Goal: Information Seeking & Learning: Learn about a topic

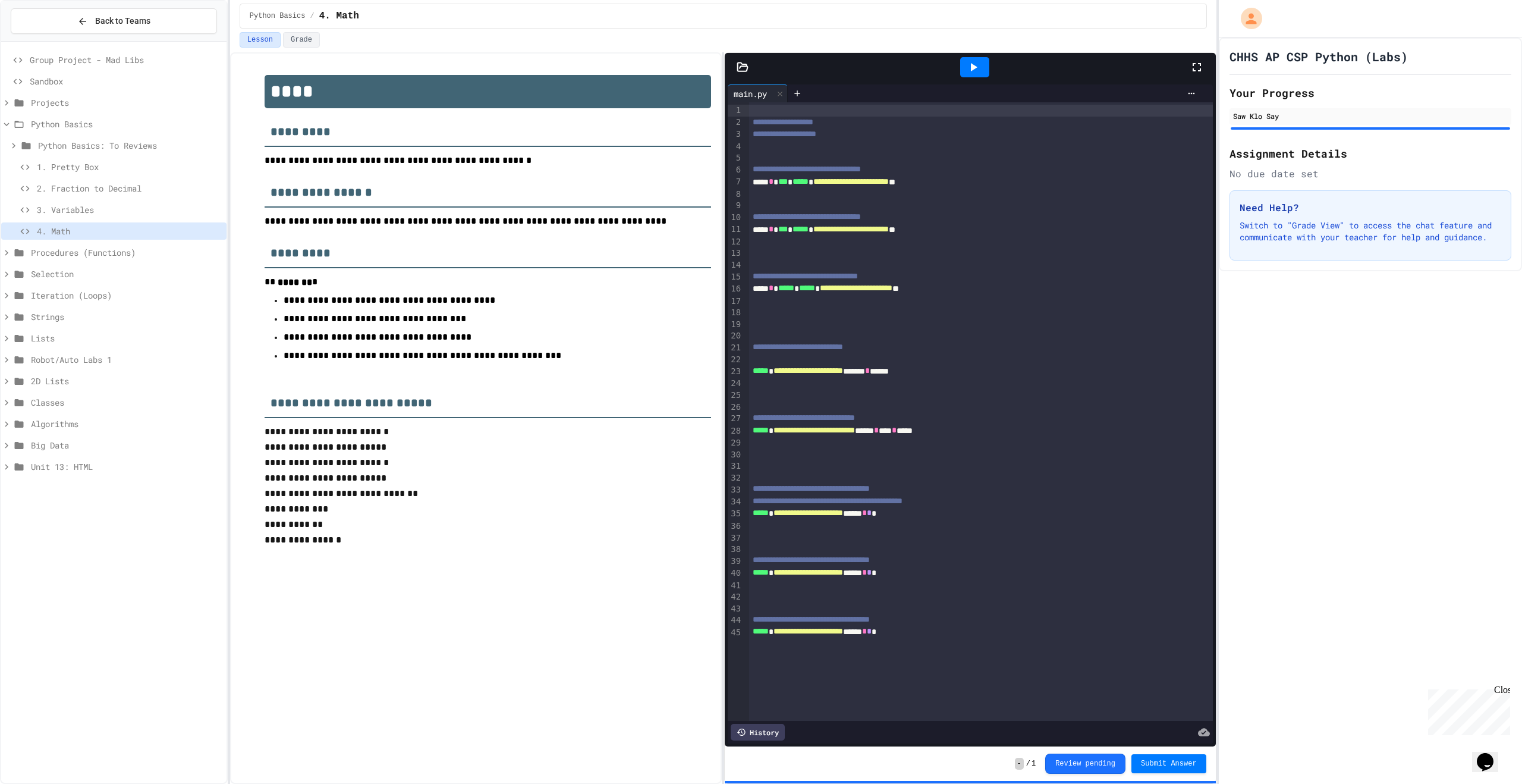
click at [74, 254] on span "Procedures (Functions)" at bounding box center [126, 252] width 191 height 12
click at [99, 291] on span "1. Rectangle" at bounding box center [129, 295] width 185 height 12
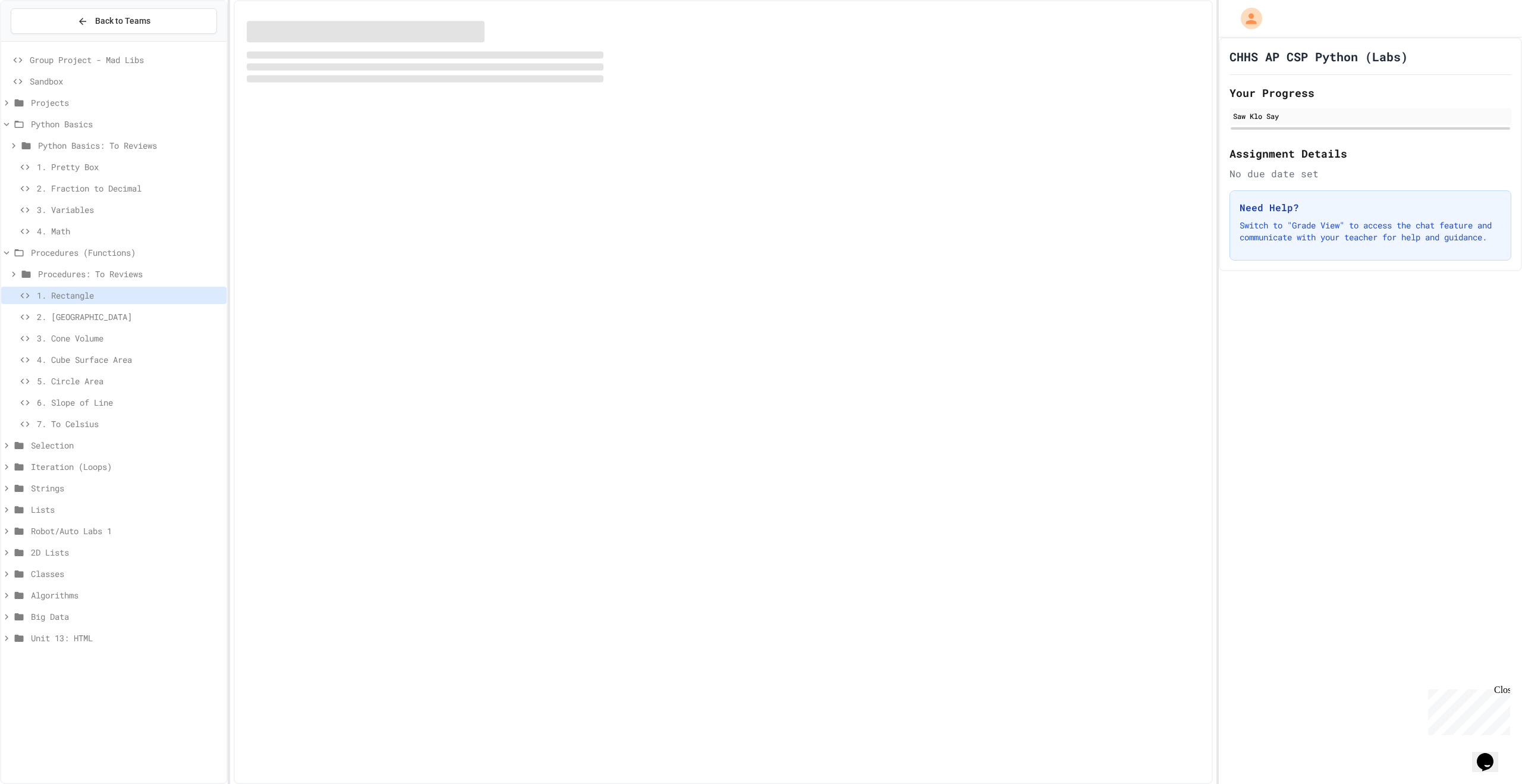
click at [64, 280] on span "Procedures: To Reviews" at bounding box center [131, 273] width 184 height 12
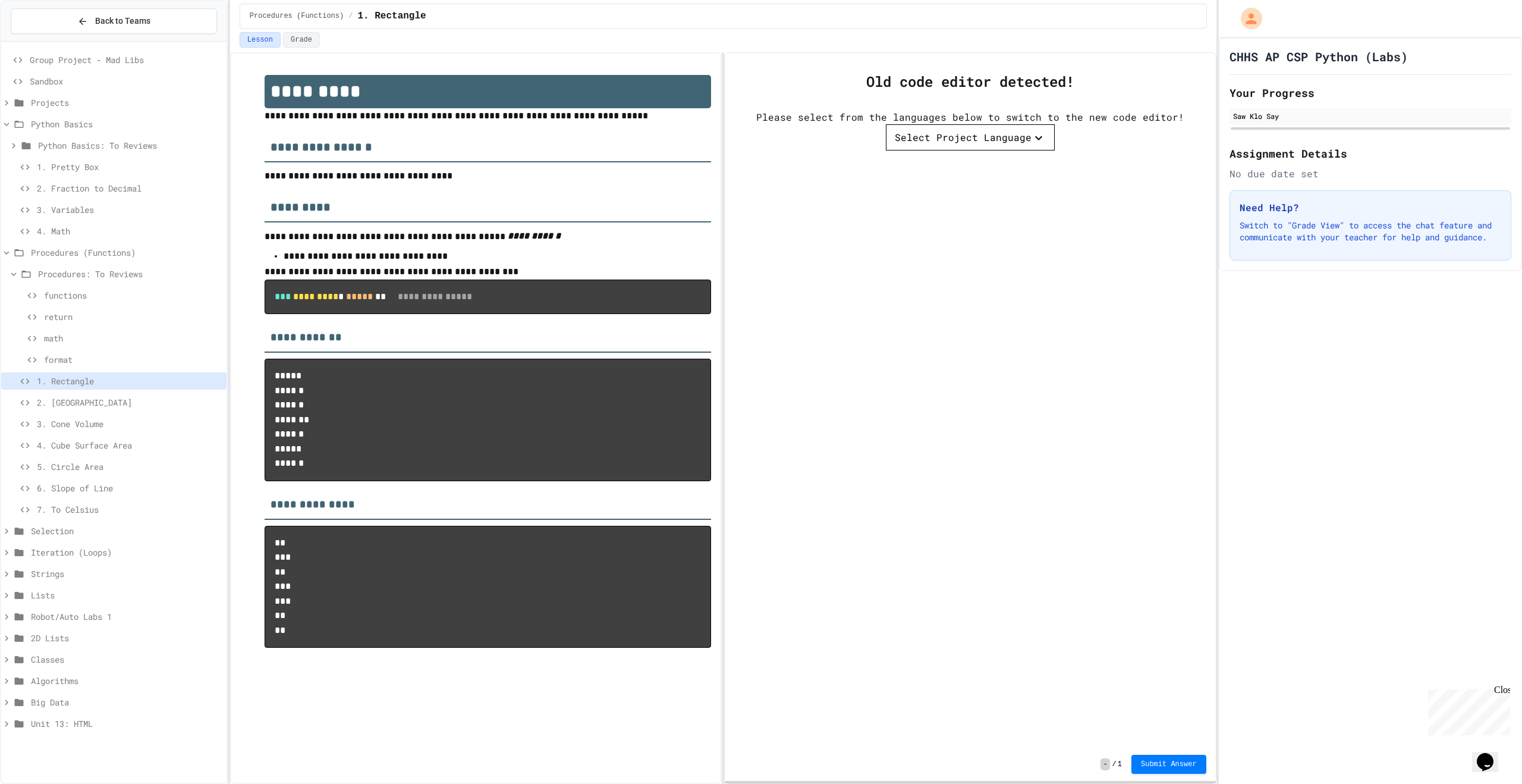
click at [66, 289] on span "functions" at bounding box center [132, 295] width 177 height 12
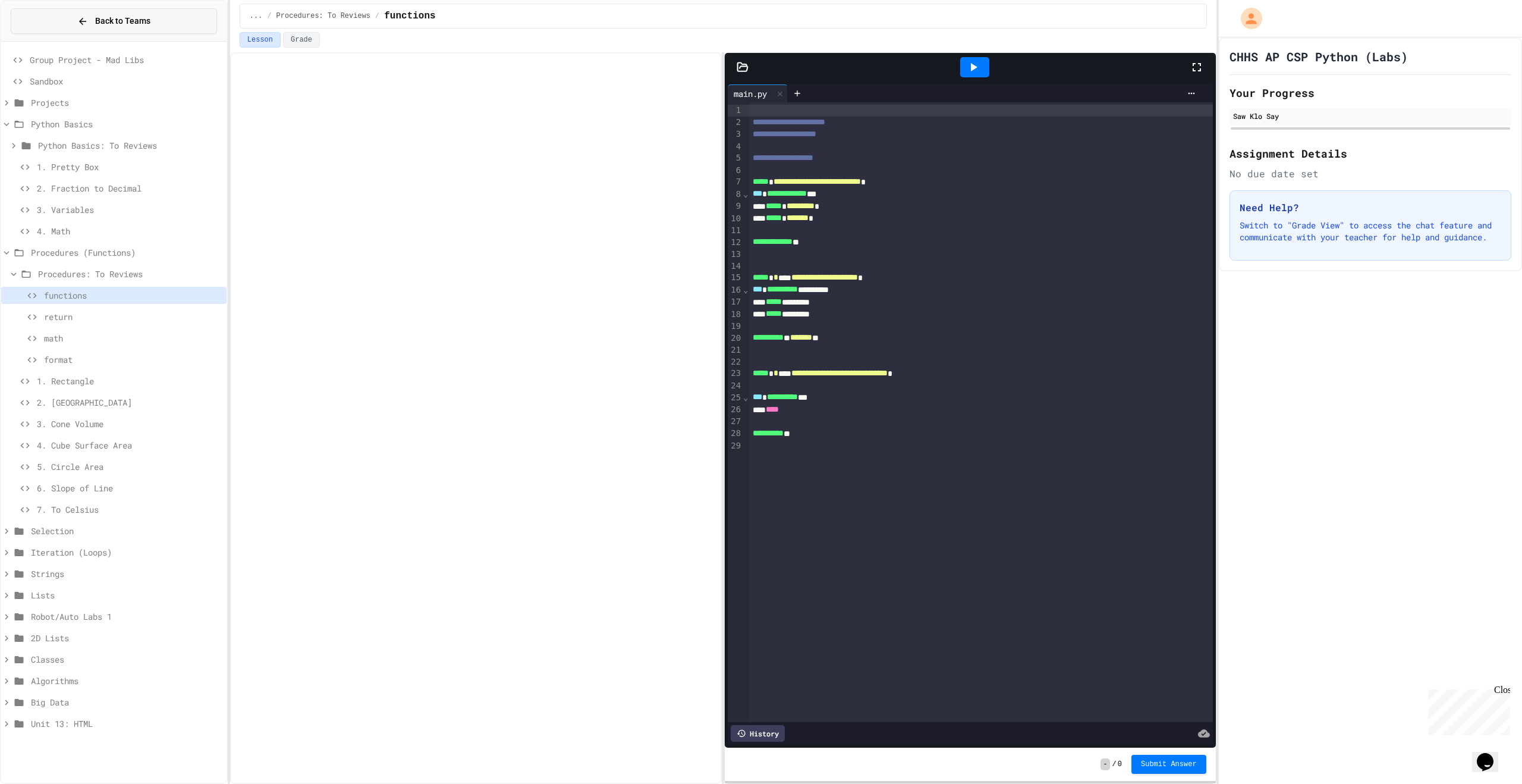
click at [87, 21] on div "Back to Teams" at bounding box center [114, 21] width 73 height 12
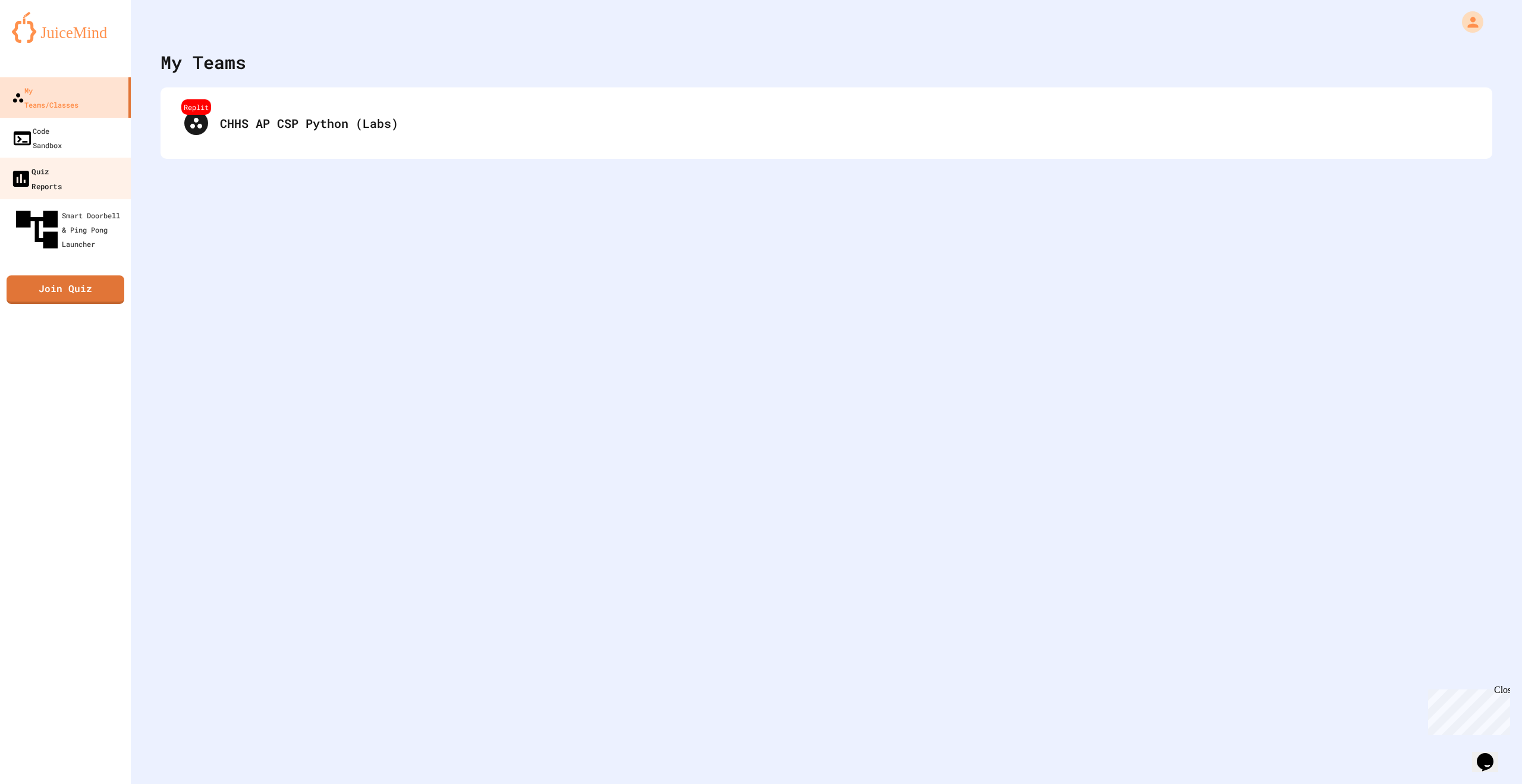
click at [62, 163] on div "Quiz Reports" at bounding box center [36, 177] width 52 height 29
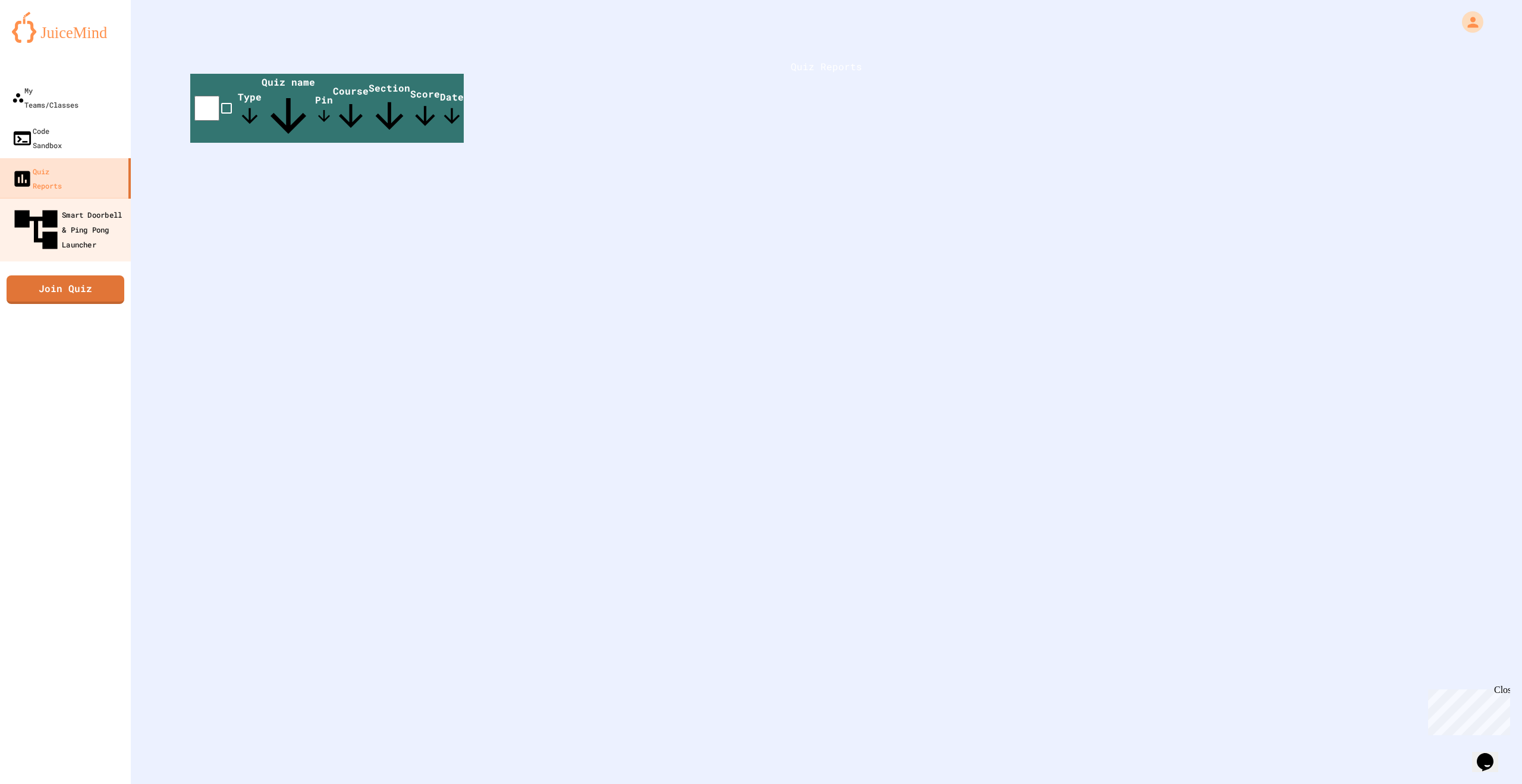
click at [72, 204] on div "Smart Doorbell & Ping Pong Launcher" at bounding box center [69, 229] width 117 height 52
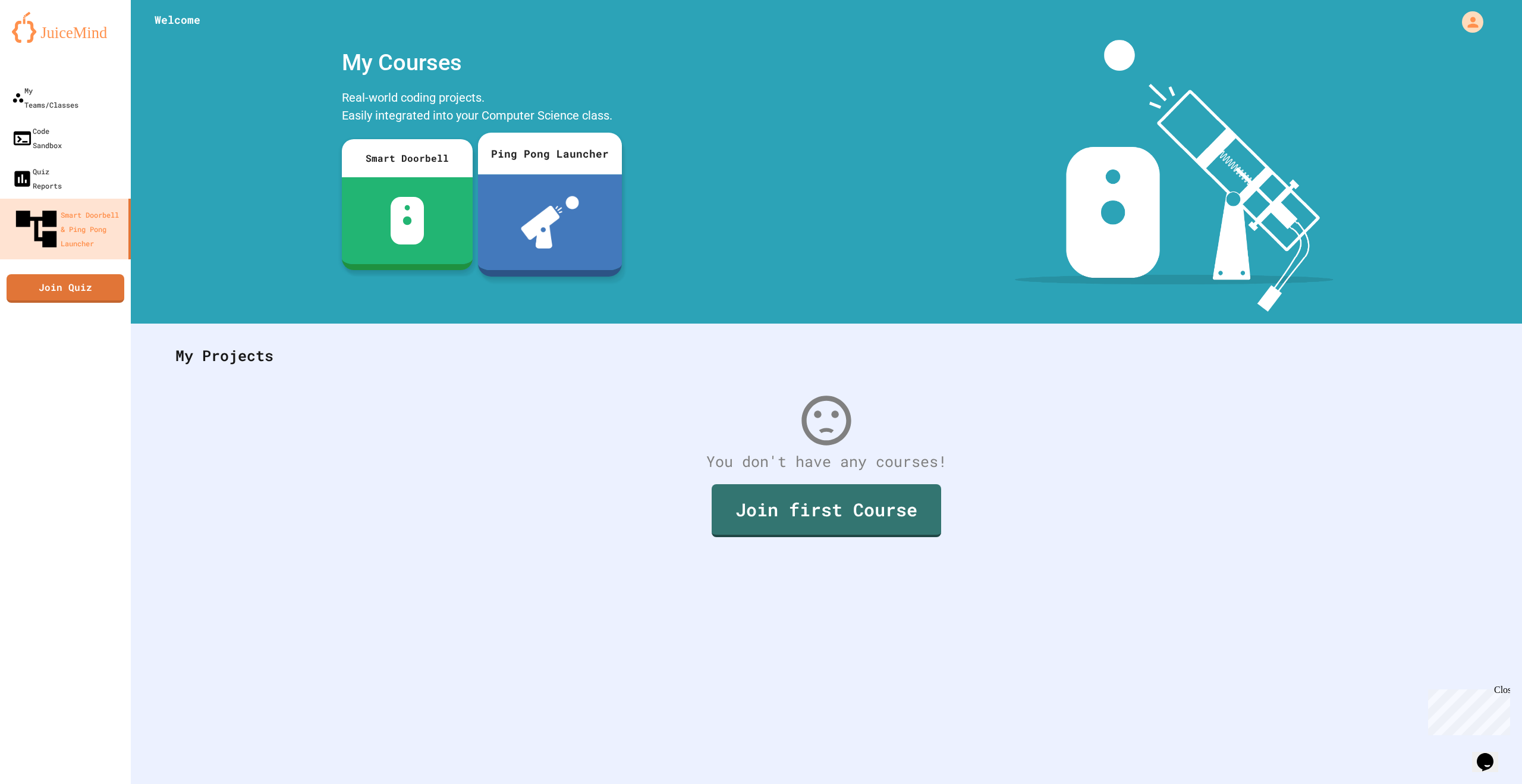
click at [560, 200] on img at bounding box center [550, 223] width 58 height 53
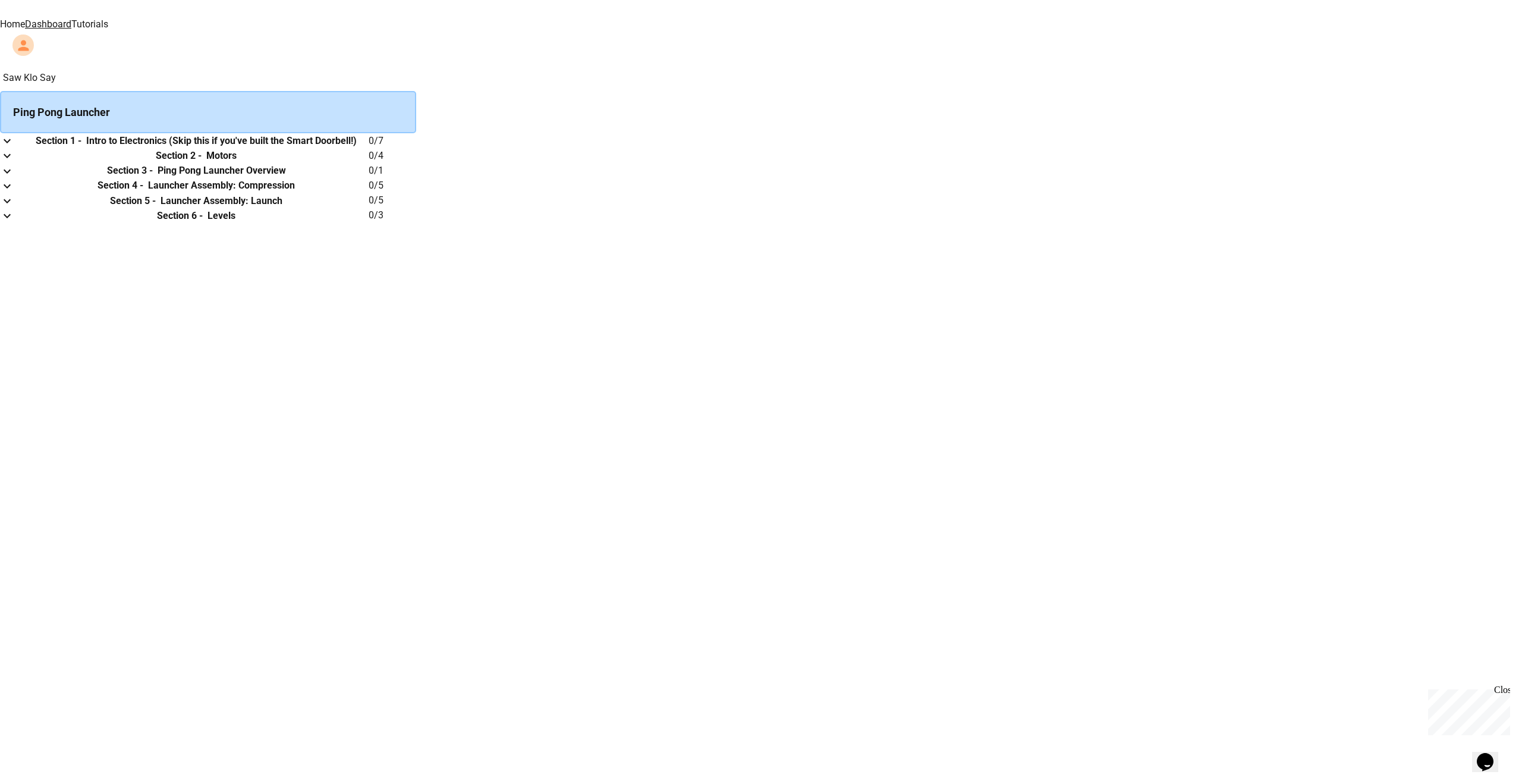
click at [14, 148] on icon "expand row" at bounding box center [7, 140] width 14 height 14
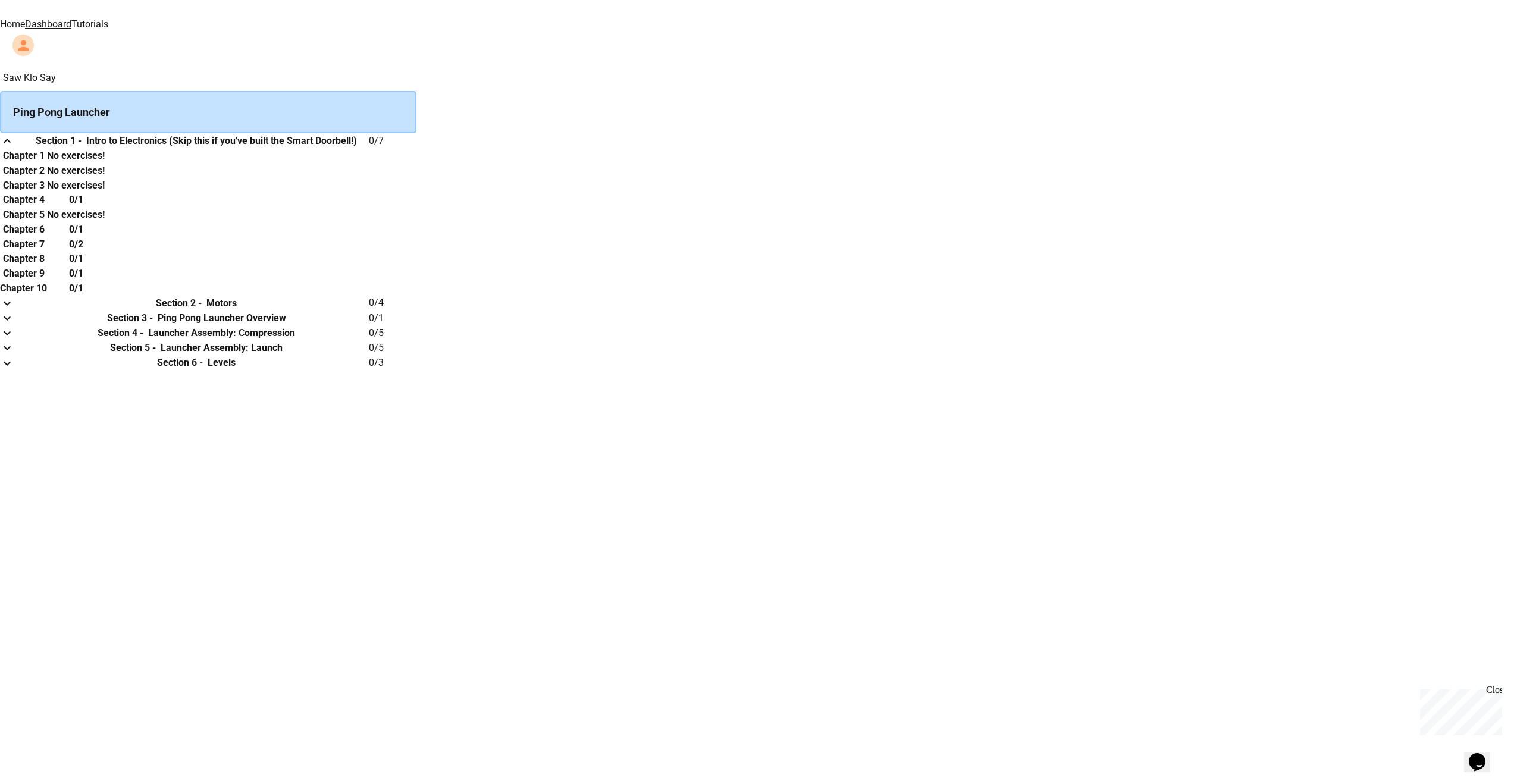
click at [44, 163] on h6 "Chapter 1" at bounding box center [23, 155] width 41 height 14
click at [47, 163] on th "Chapter 1" at bounding box center [23, 156] width 47 height 15
click at [104, 208] on div "0/1" at bounding box center [75, 200] width 57 height 15
click at [44, 207] on h6 "Chapter 4" at bounding box center [23, 199] width 41 height 14
click at [14, 148] on icon "expand row" at bounding box center [7, 140] width 14 height 14
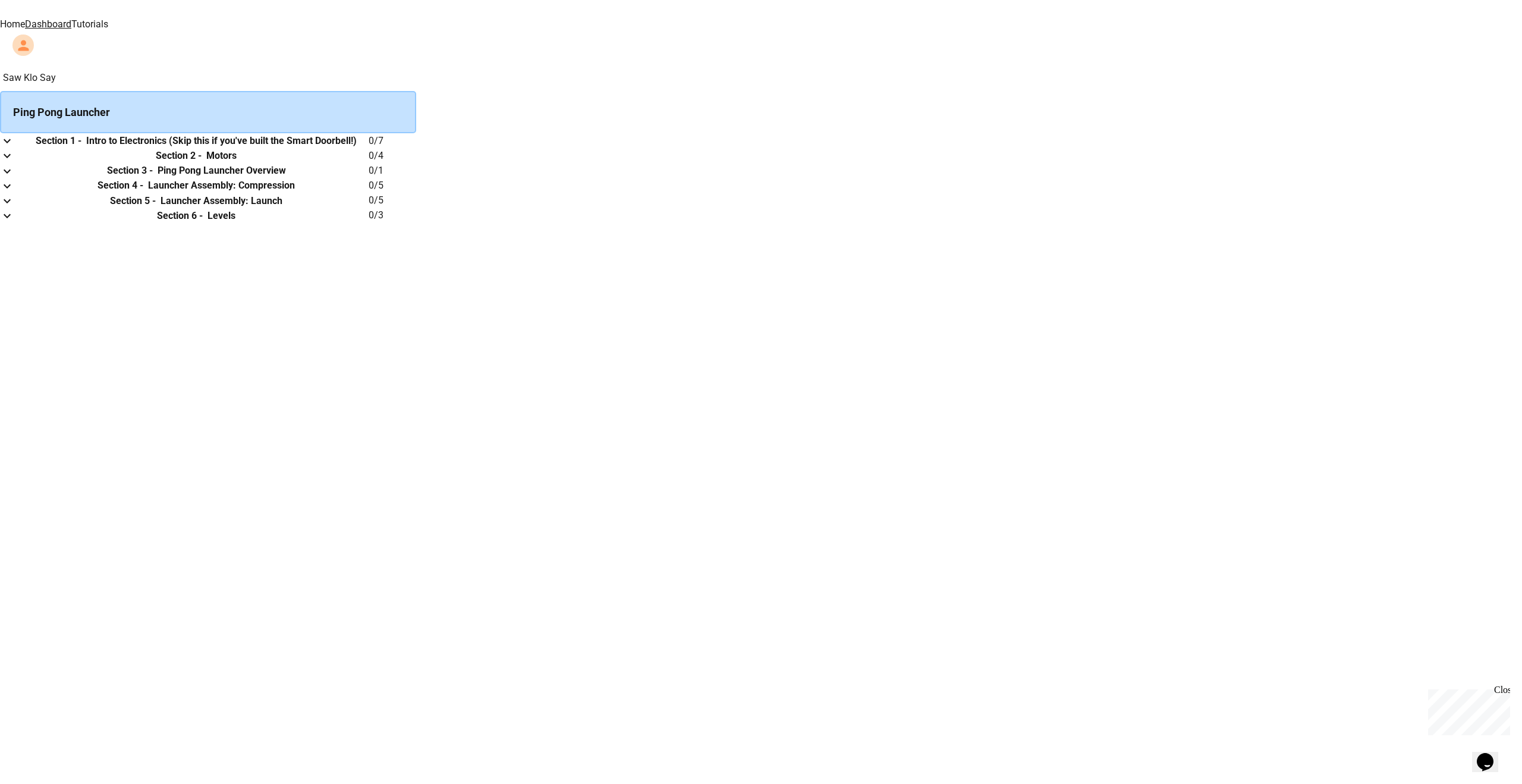
click at [416, 112] on div "Ping Pong Launcher" at bounding box center [208, 112] width 416 height 42
click at [357, 142] on h6 "Intro to Electronics (Skip this if you've built the Smart Doorbell!)" at bounding box center [222, 140] width 270 height 14
click at [82, 148] on h6 "Section 1 -" at bounding box center [58, 140] width 46 height 14
click at [416, 148] on td "0 / 7" at bounding box center [392, 141] width 48 height 15
click at [456, 17] on img at bounding box center [492, 8] width 71 height 17
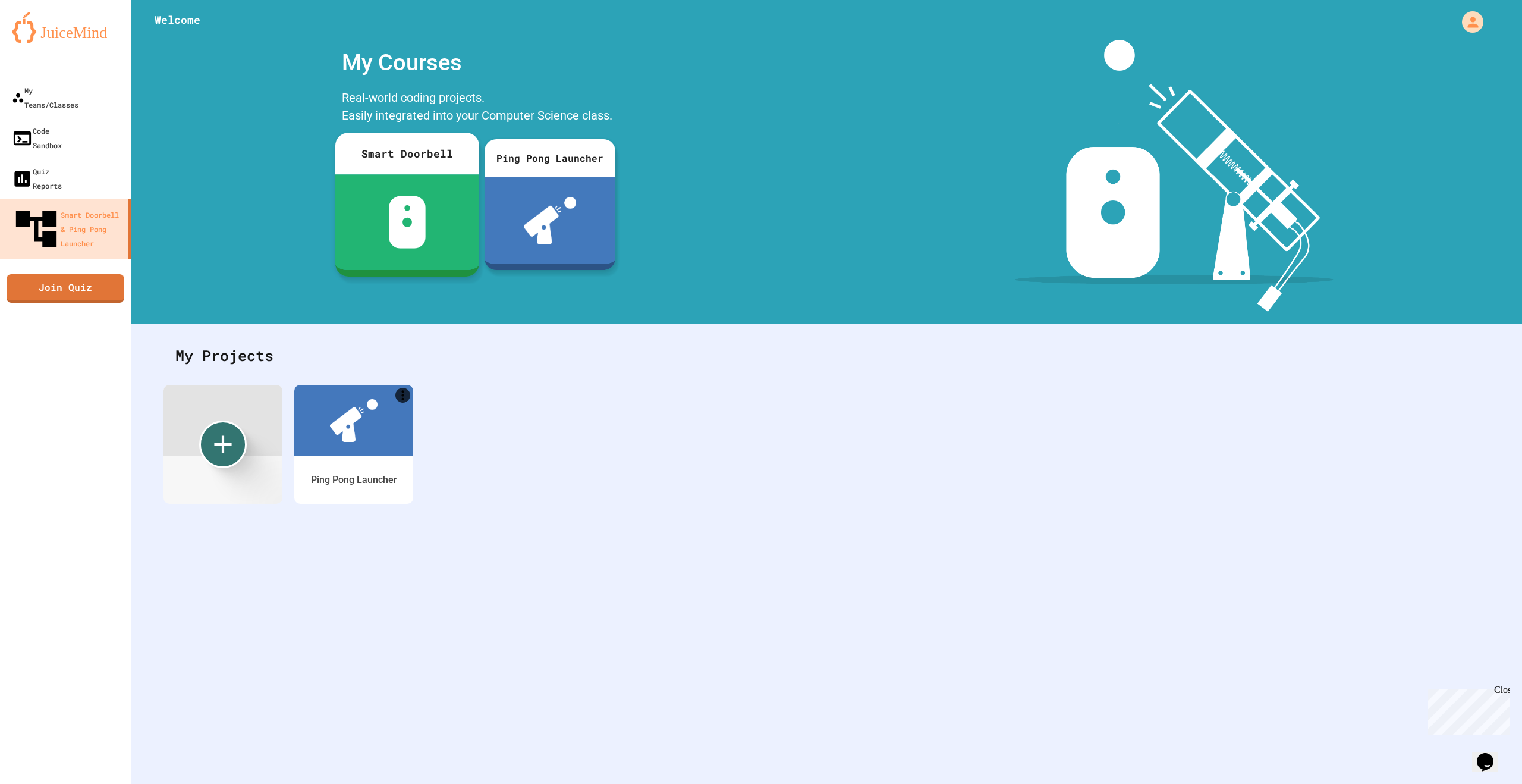
click at [386, 181] on div at bounding box center [407, 223] width 144 height 96
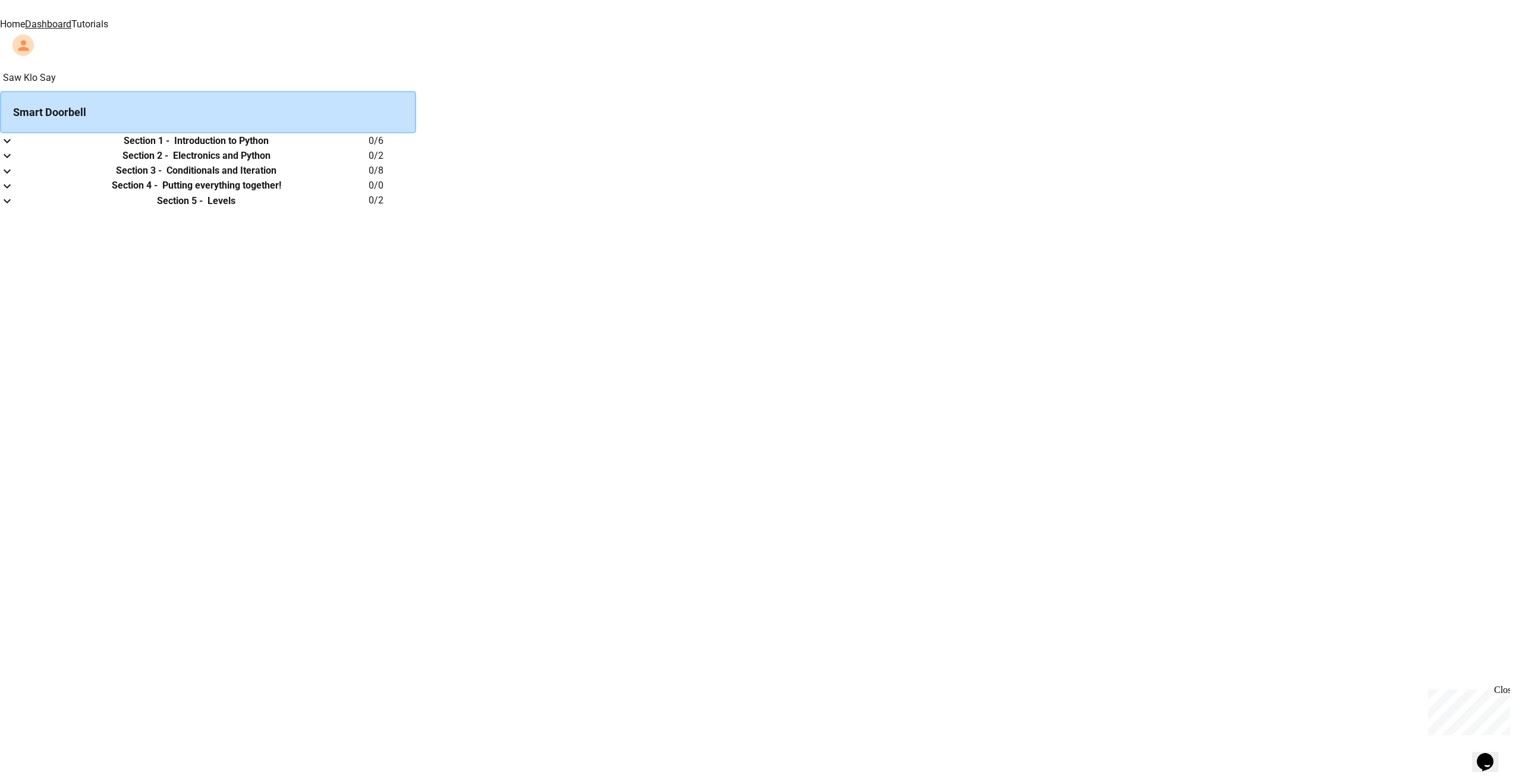
click at [14, 146] on icon "expand row" at bounding box center [7, 140] width 14 height 14
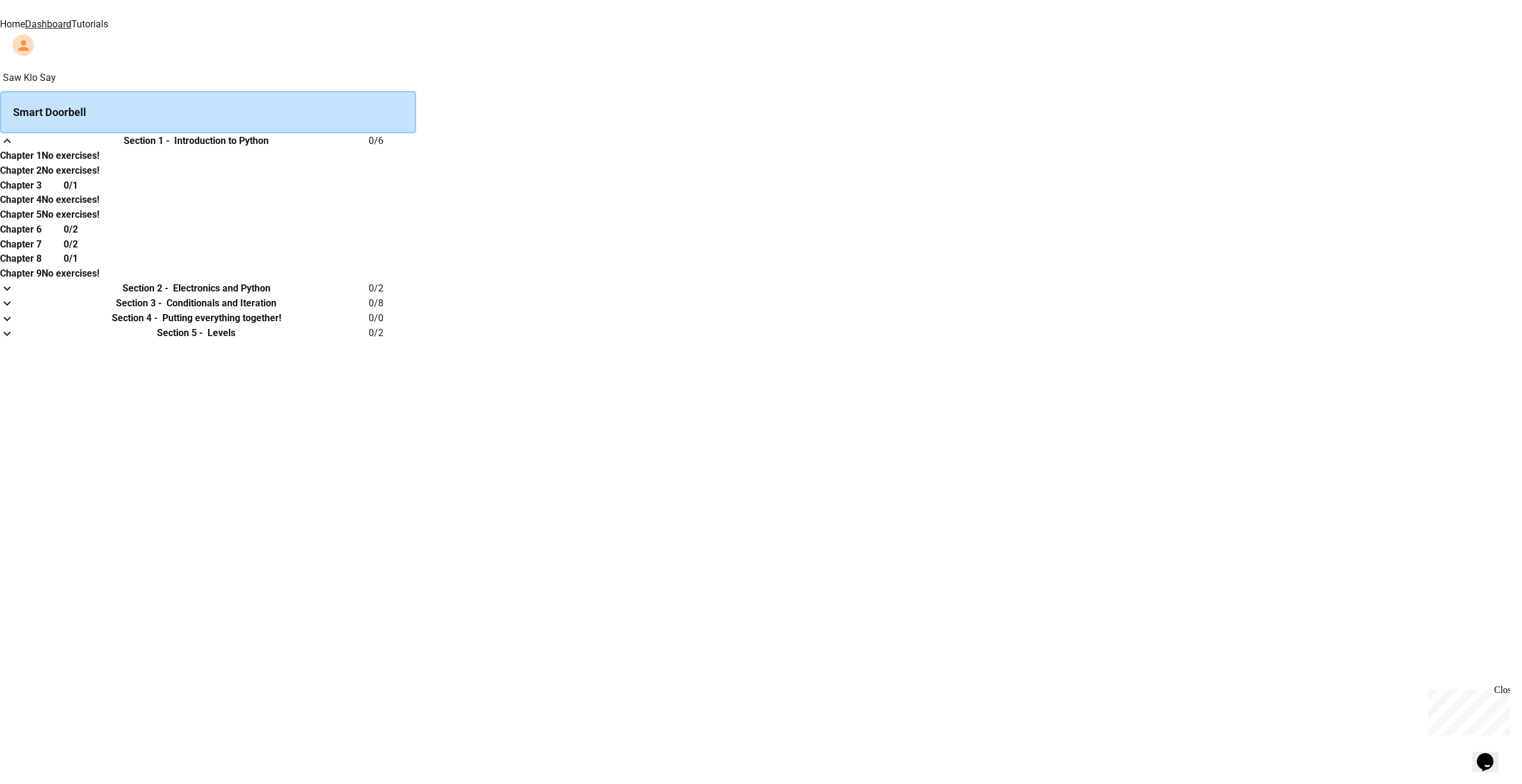
click at [41, 163] on th "Chapter 1" at bounding box center [21, 156] width 41 height 15
click at [41, 163] on h6 "Chapter 1" at bounding box center [21, 155] width 41 height 14
click at [416, 103] on div "Smart Doorbell" at bounding box center [208, 112] width 416 height 42
click at [23, 146] on td "collapsible table" at bounding box center [11, 141] width 23 height 15
click at [169, 148] on h6 "Section 1 -" at bounding box center [146, 140] width 46 height 14
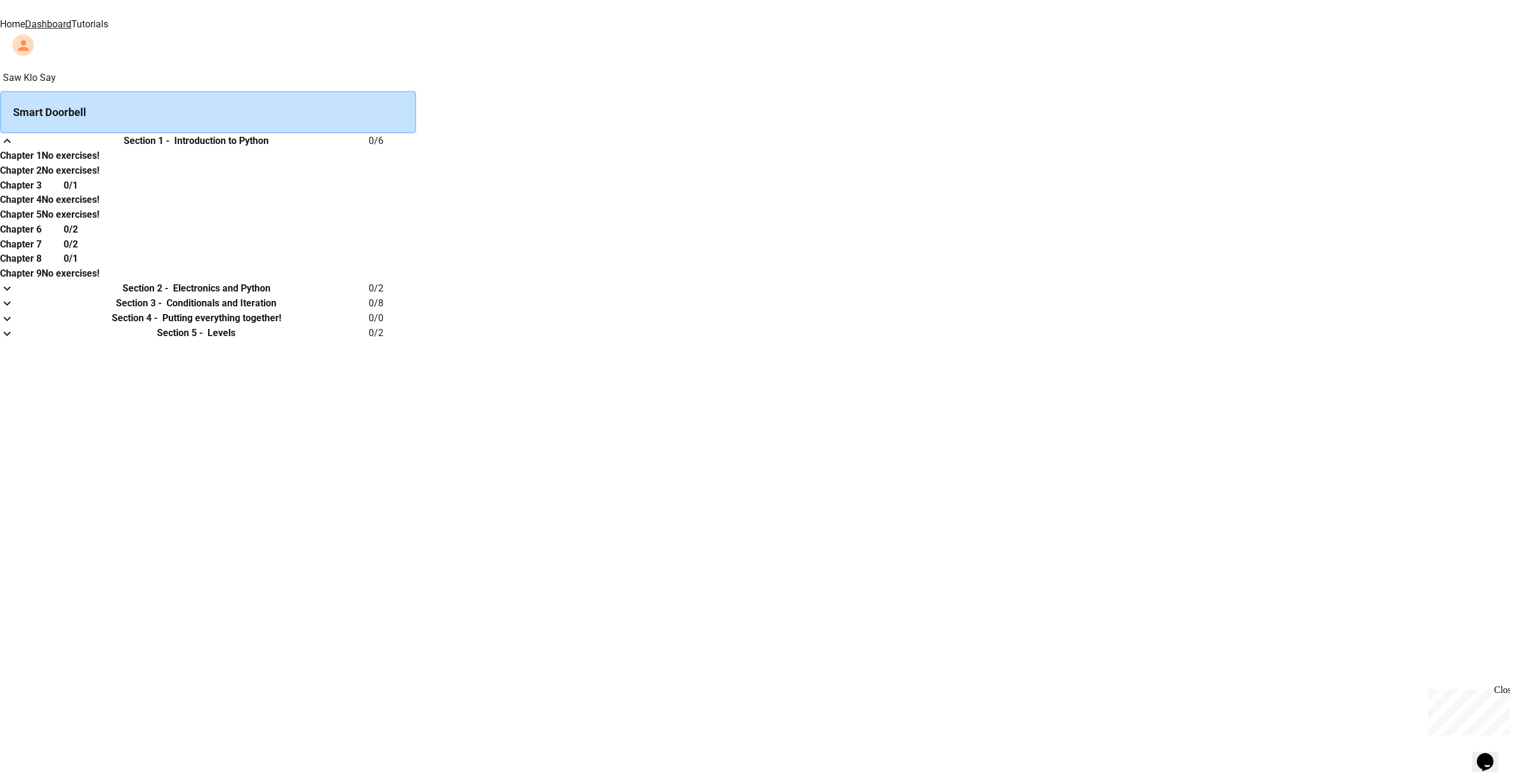
click at [23, 148] on td "collapsible table" at bounding box center [11, 141] width 23 height 15
click at [14, 148] on icon "expand row" at bounding box center [7, 140] width 14 height 14
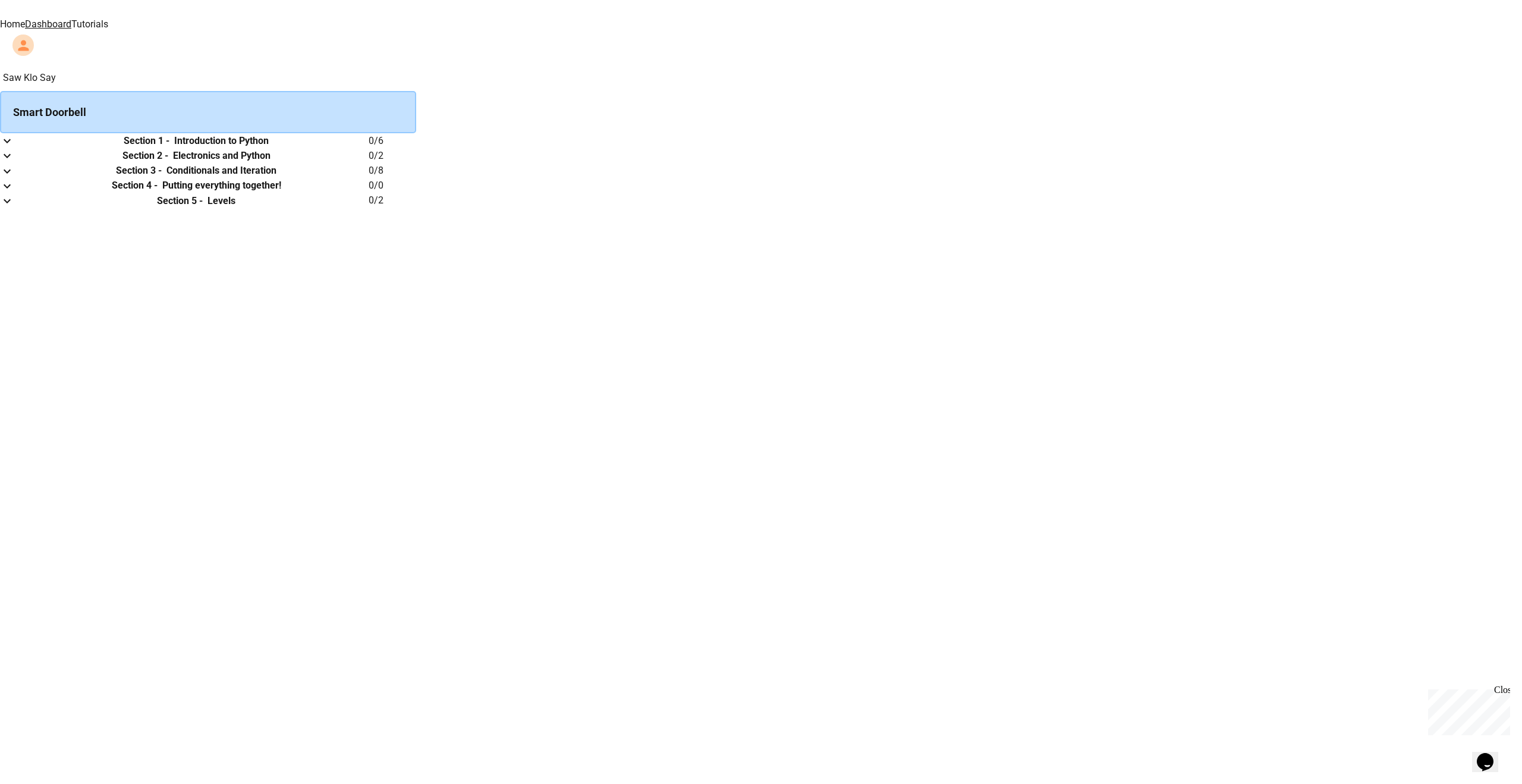
click at [269, 148] on h6 "Introduction to Python" at bounding box center [222, 140] width 95 height 14
click at [416, 91] on div "Smart Doorbell" at bounding box center [208, 112] width 416 height 42
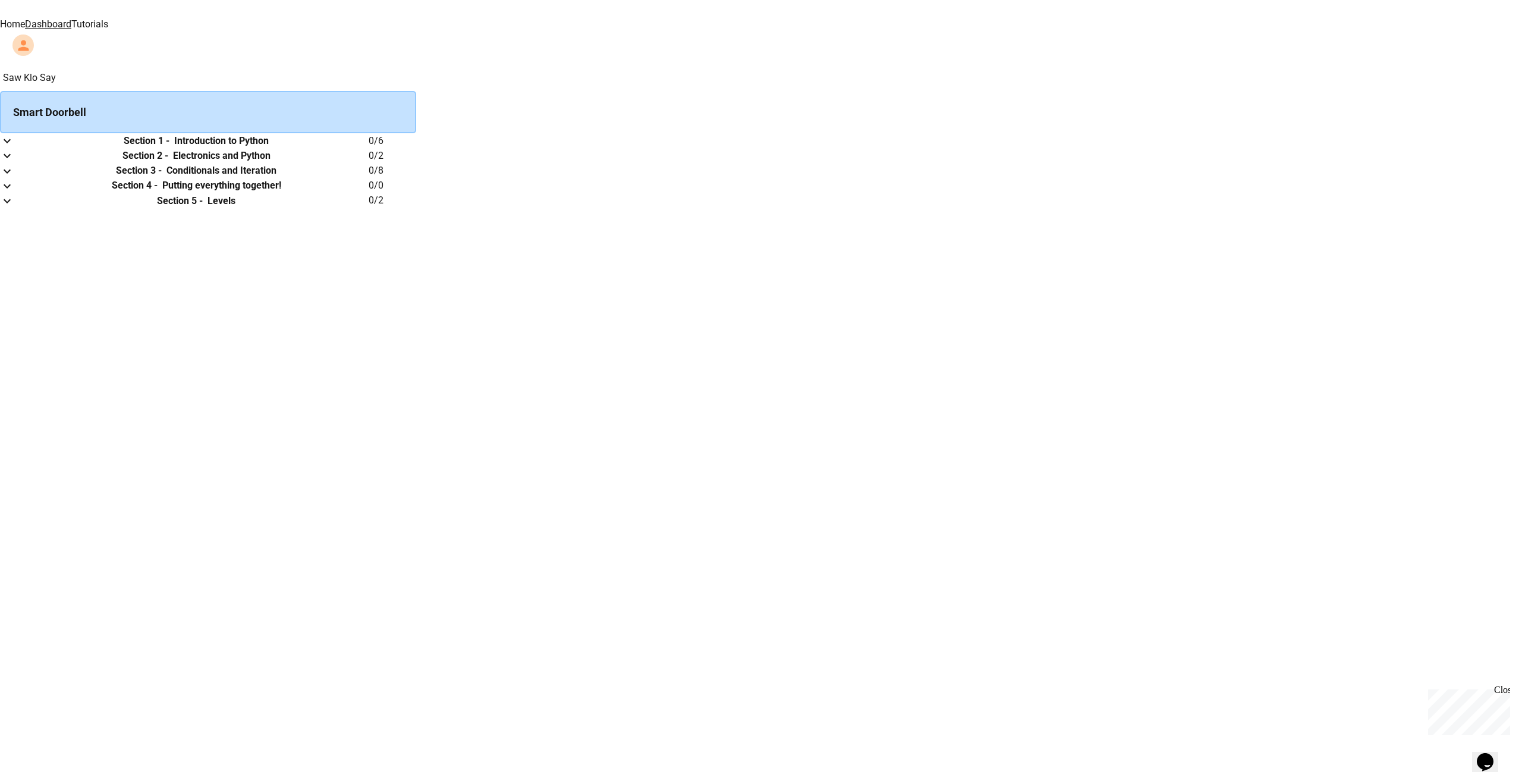
drag, startPoint x: 131, startPoint y: 56, endPoint x: 89, endPoint y: 32, distance: 48.4
click at [131, 70] on div "Saw Klo Say Smart Doorbell Section 1 - Introduction to Python 0 / 6 Section 2 -…" at bounding box center [761, 139] width 1522 height 137
click at [456, 17] on img at bounding box center [492, 8] width 71 height 17
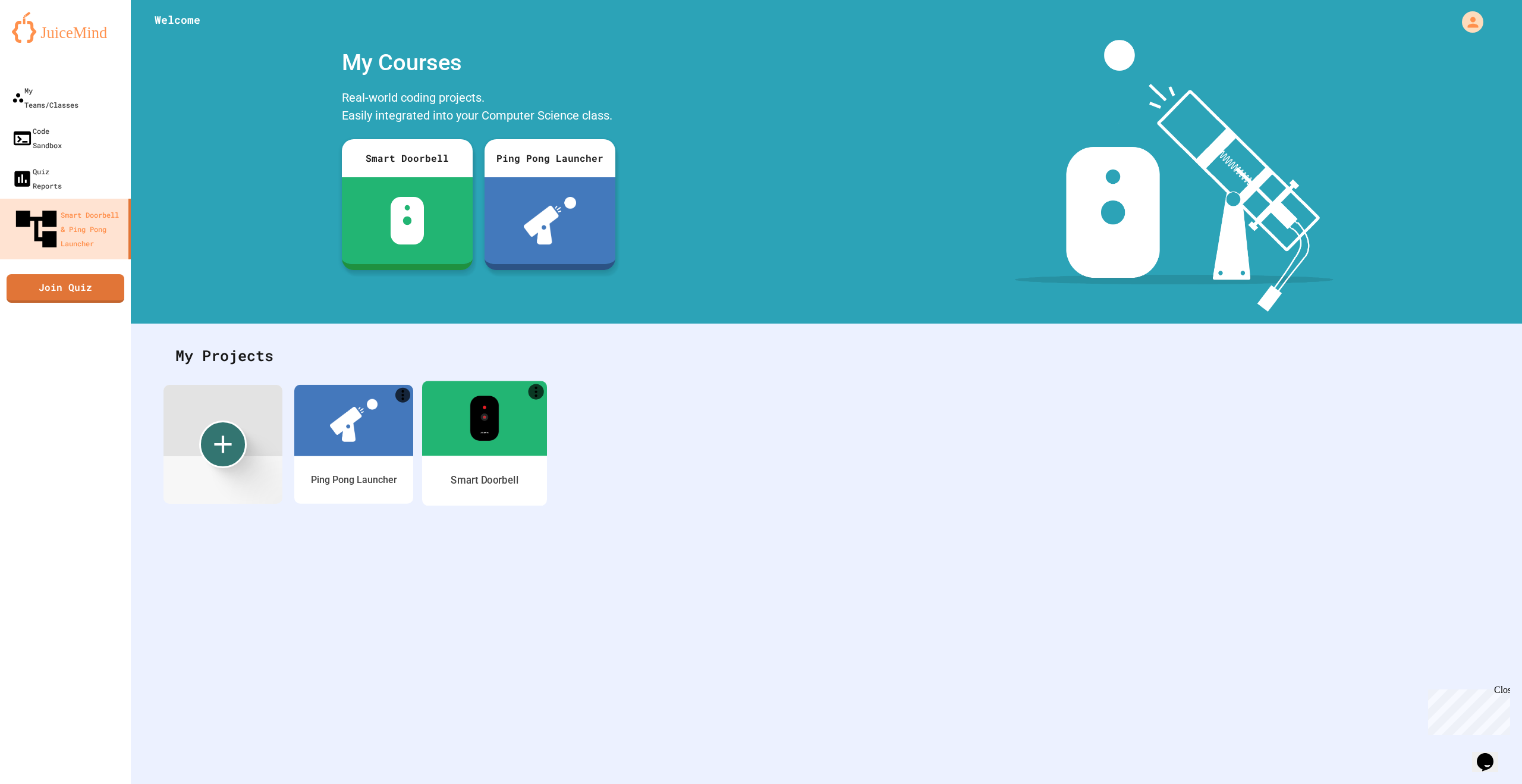
click at [494, 453] on div at bounding box center [484, 418] width 125 height 75
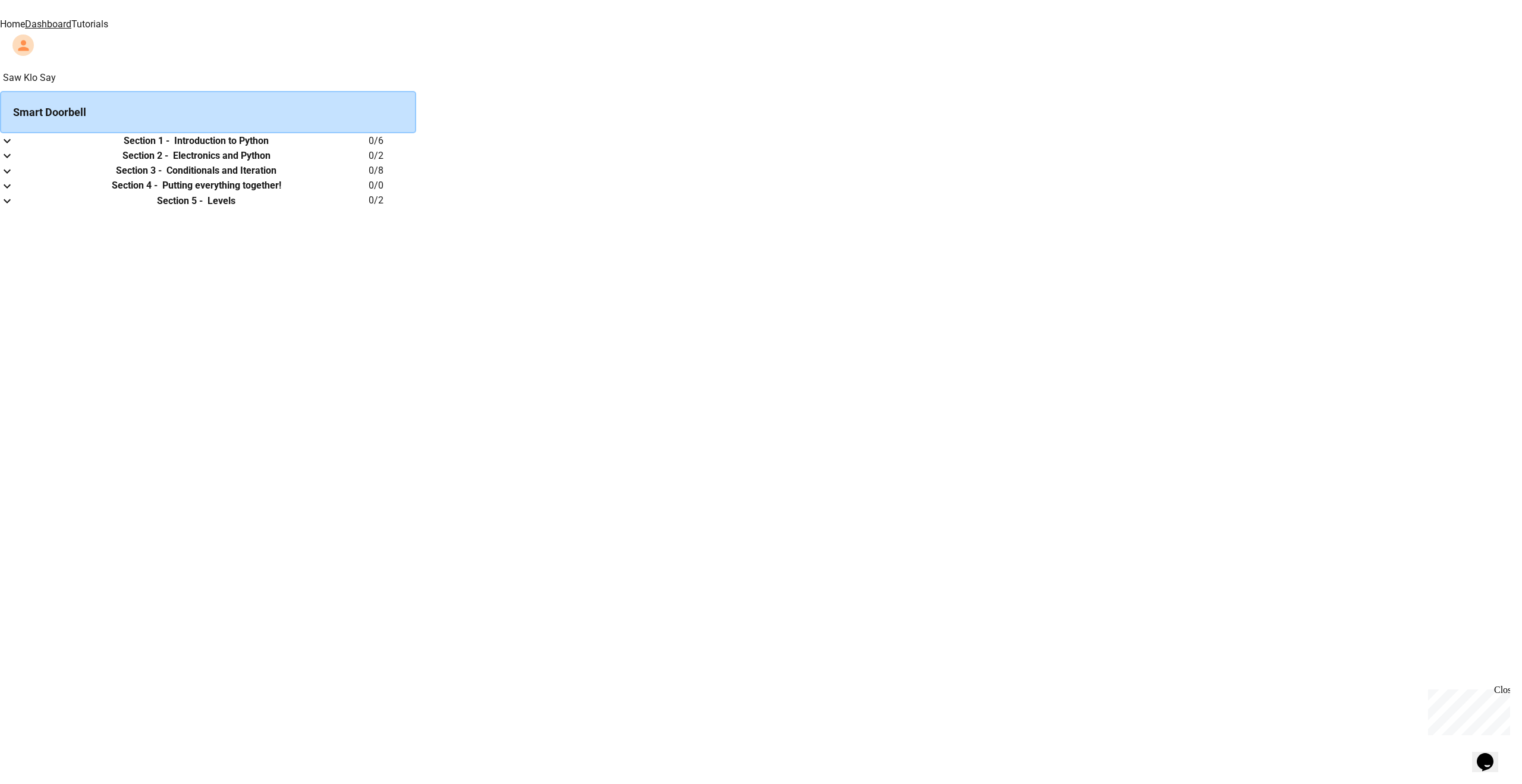
click at [456, 15] on img at bounding box center [492, 8] width 71 height 17
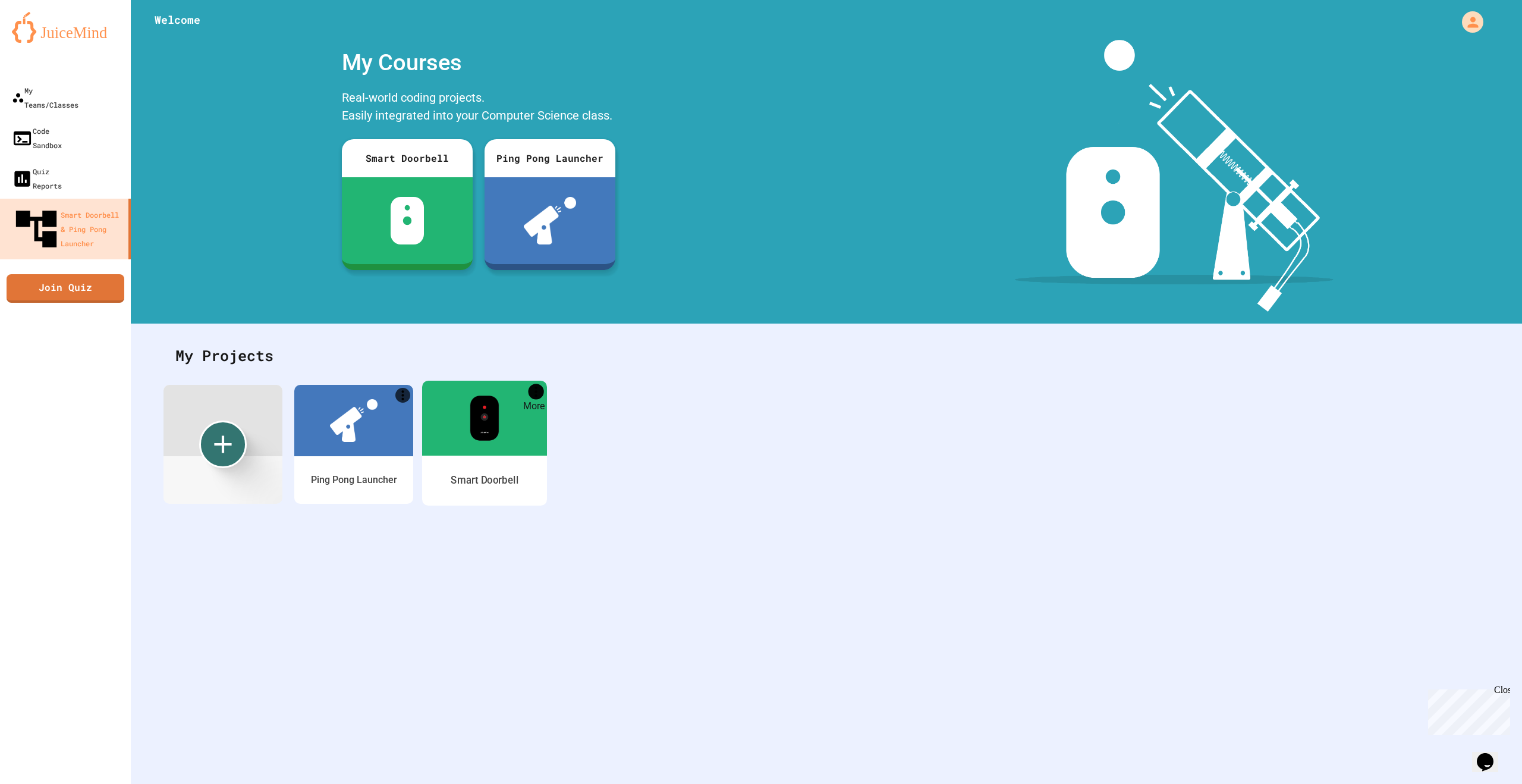
click at [534, 393] on icon "More" at bounding box center [536, 391] width 15 height 15
click at [485, 661] on div at bounding box center [761, 785] width 1522 height 0
click at [485, 438] on img at bounding box center [484, 418] width 29 height 45
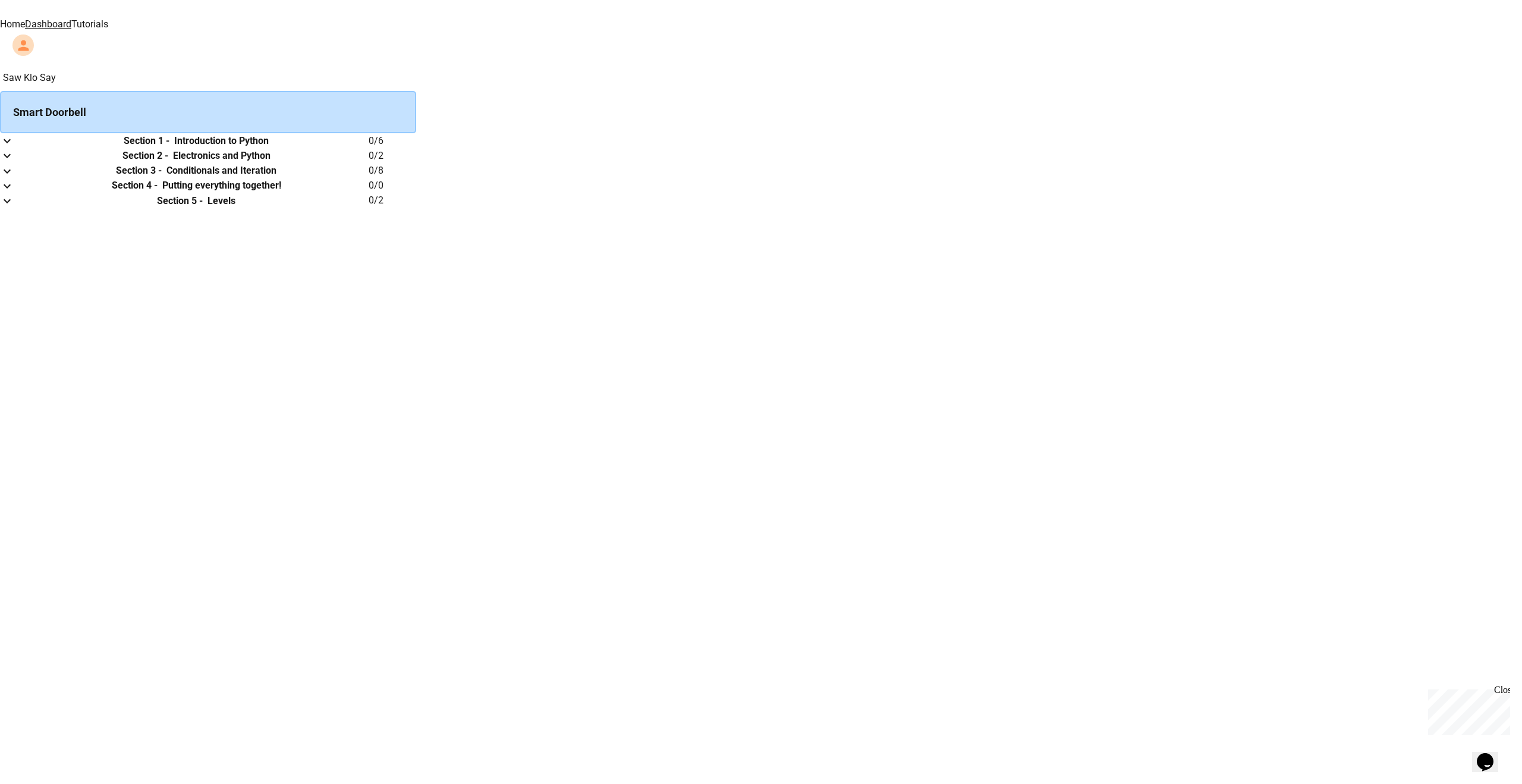
click at [14, 148] on icon "expand row" at bounding box center [7, 140] width 14 height 14
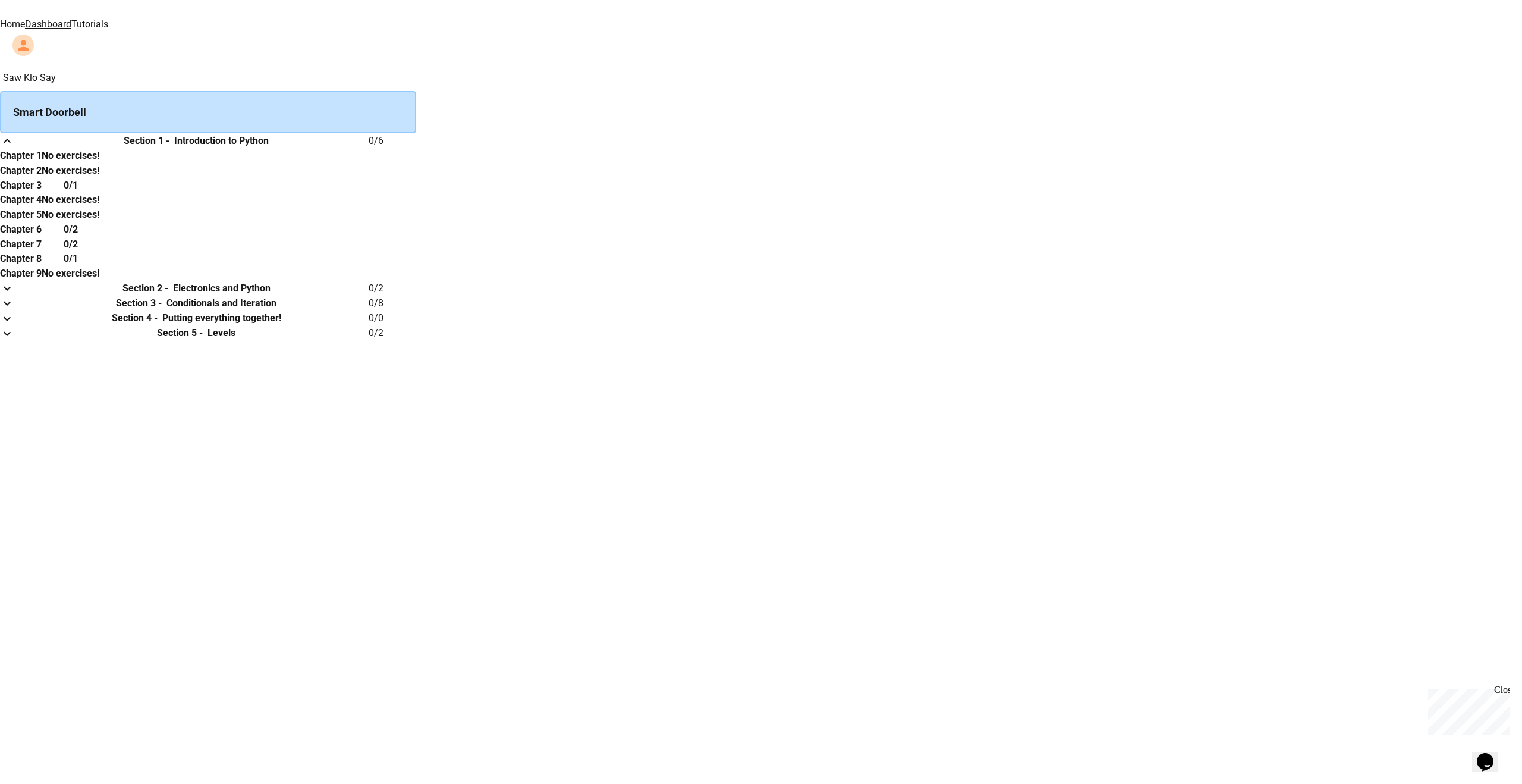
click at [41, 163] on h6 "Chapter 1" at bounding box center [21, 155] width 41 height 14
drag, startPoint x: 895, startPoint y: 204, endPoint x: 867, endPoint y: 342, distance: 140.8
click at [100, 281] on tbody "Chapter 1 No exercises! Chapter 2 No exercises! Chapter 3 0/1 Chapter 4 No exer…" at bounding box center [50, 214] width 100 height 132
click at [41, 192] on th "Chapter 3" at bounding box center [21, 185] width 41 height 15
click at [41, 163] on h6 "Chapter 1" at bounding box center [21, 155] width 41 height 14
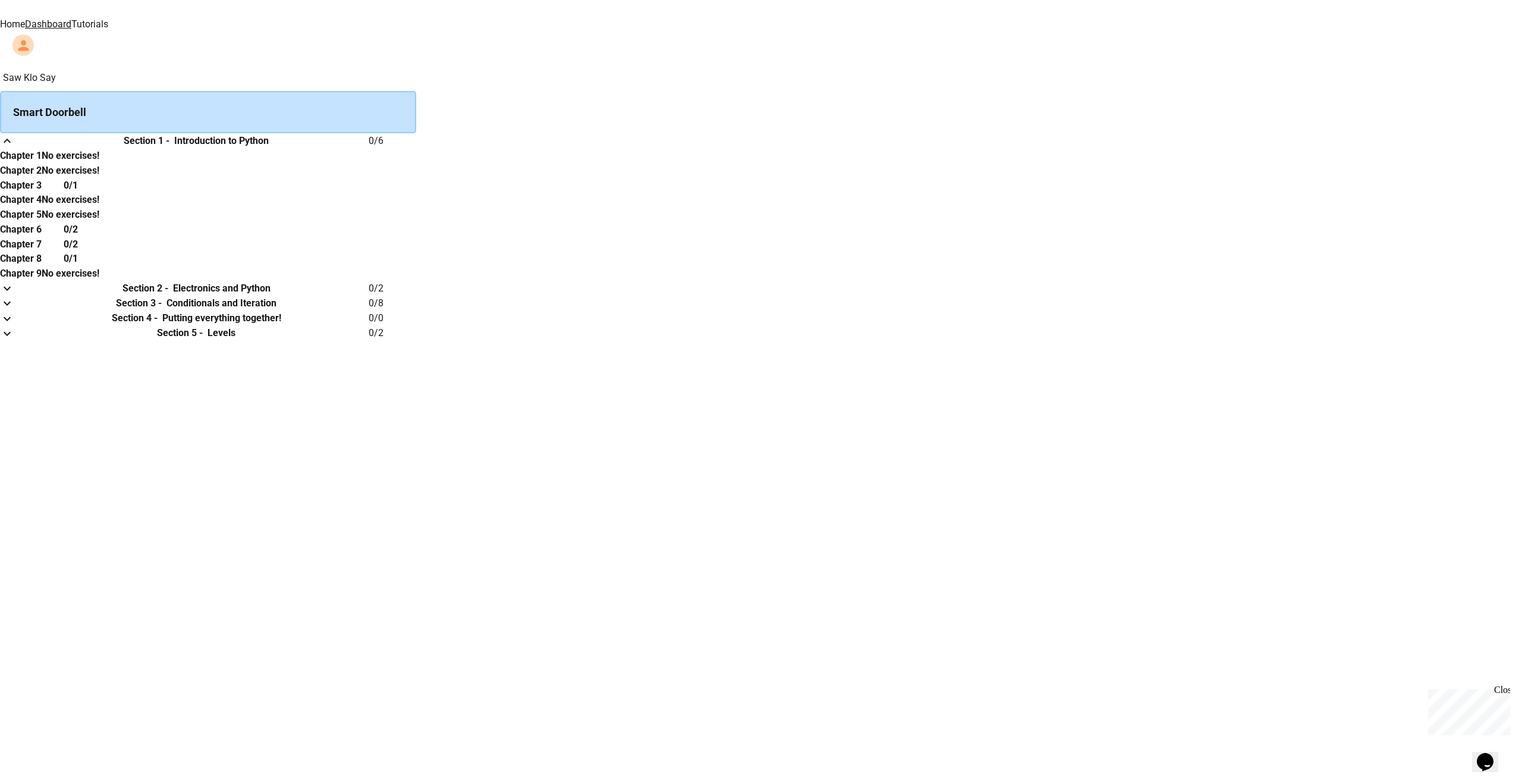
click at [416, 115] on div "Smart Doorbell" at bounding box center [208, 112] width 416 height 42
click at [416, 108] on div "Smart Doorbell" at bounding box center [208, 112] width 416 height 42
click at [14, 148] on button "expand row" at bounding box center [7, 141] width 14 height 15
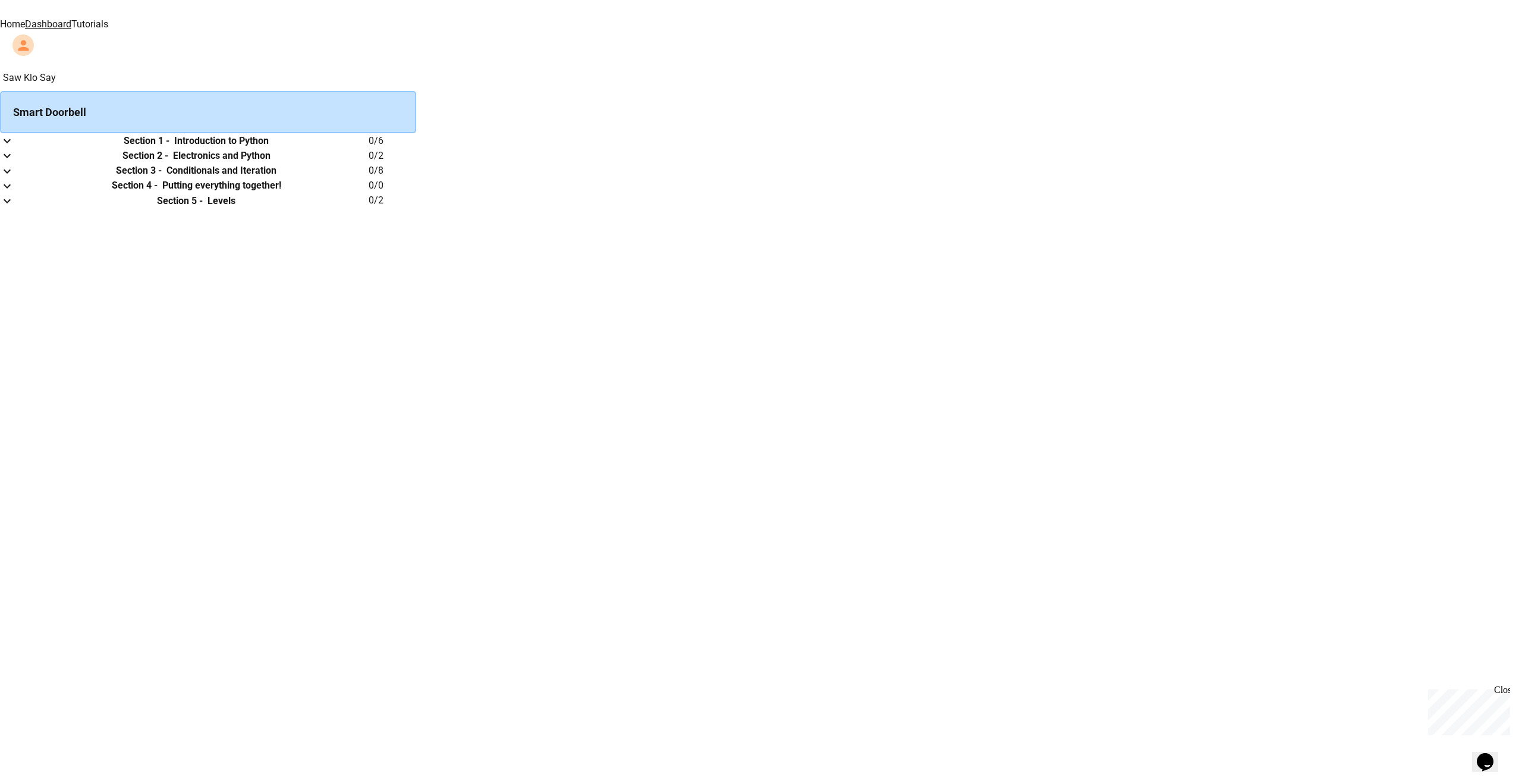
click at [125, 70] on div "Saw Klo Say Smart Doorbell Section 1 - Introduction to Python 0 / 6 Section 2 -…" at bounding box center [761, 139] width 1522 height 137
click at [456, 17] on img at bounding box center [492, 8] width 71 height 17
